Goal: Find specific page/section: Find specific page/section

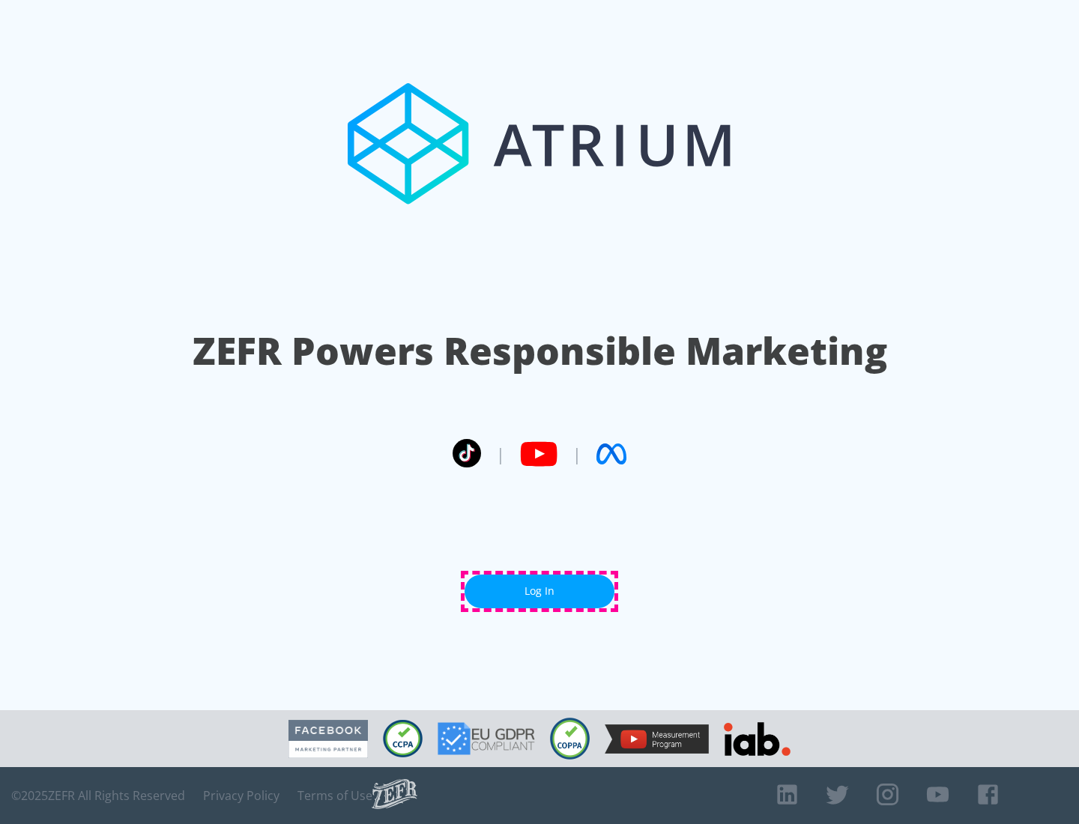
click at [539, 591] on link "Log In" at bounding box center [540, 592] width 150 height 34
